Goal: Information Seeking & Learning: Find specific fact

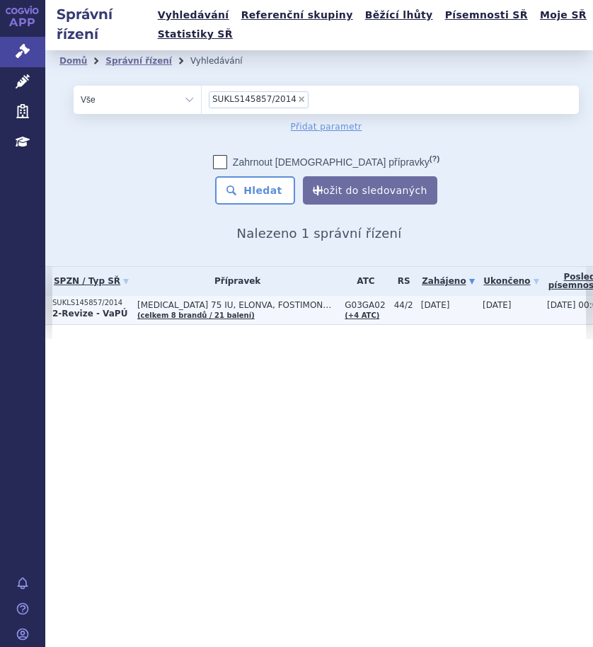
click at [269, 305] on span "[MEDICAL_DATA] 75 IU, ELONVA, FOSTIMON…" at bounding box center [237, 305] width 200 height 10
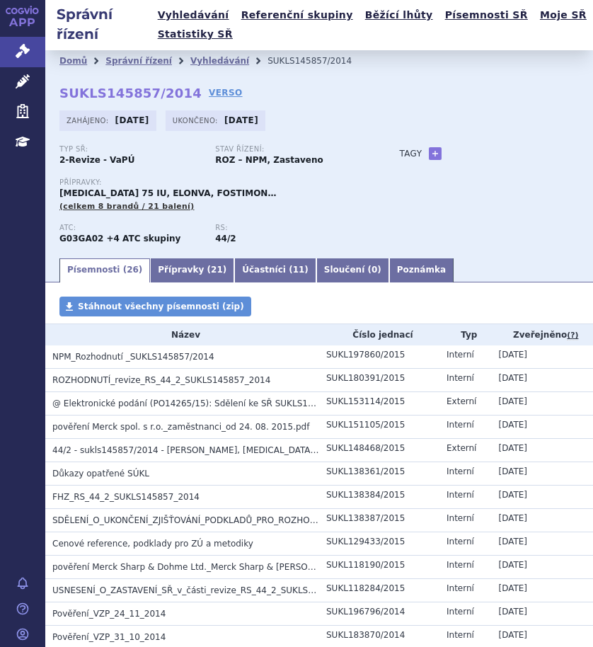
click at [485, 117] on div "Zahájeno: 17.09.2014 Ukončeno: 30.10.2015" at bounding box center [318, 124] width 519 height 28
